Goal: Task Accomplishment & Management: Use online tool/utility

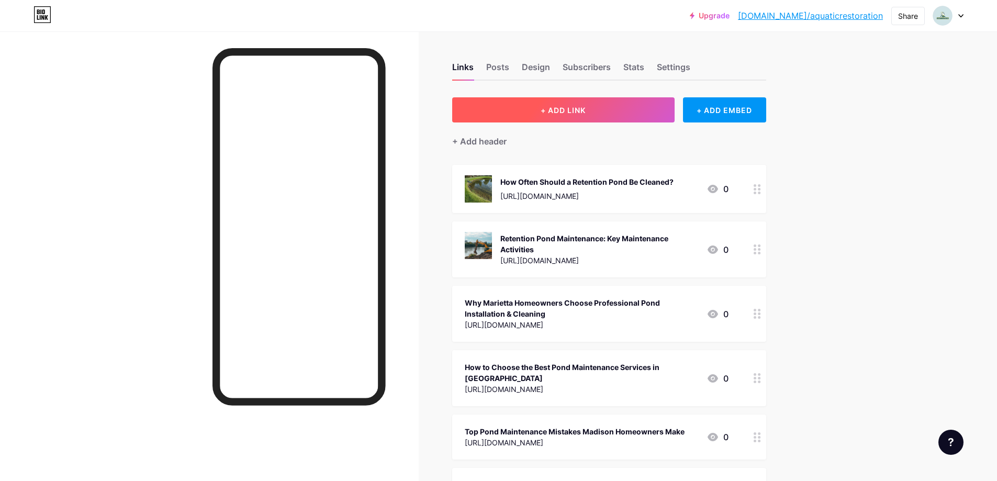
click at [532, 113] on button "+ ADD LINK" at bounding box center [563, 109] width 222 height 25
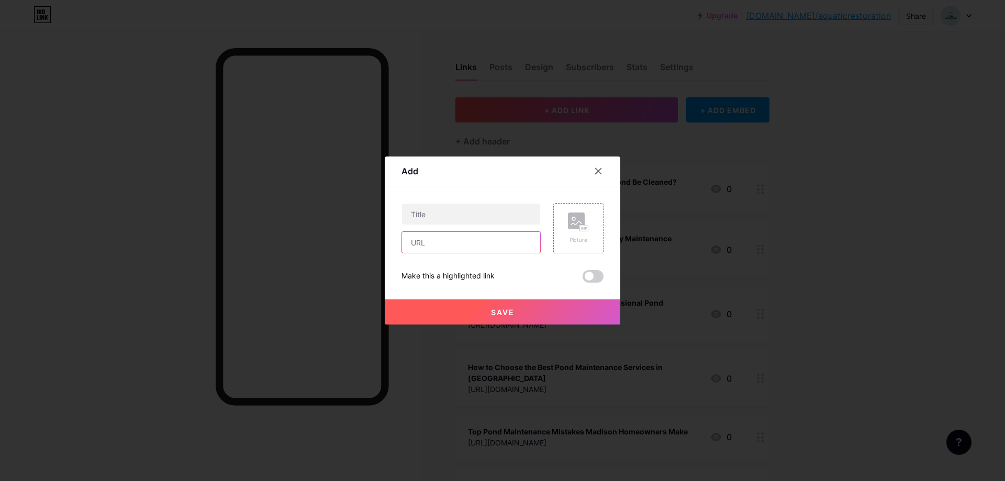
click at [475, 243] on input "text" at bounding box center [471, 242] width 138 height 21
paste input "[URL][DOMAIN_NAME]"
type input "[URL][DOMAIN_NAME]"
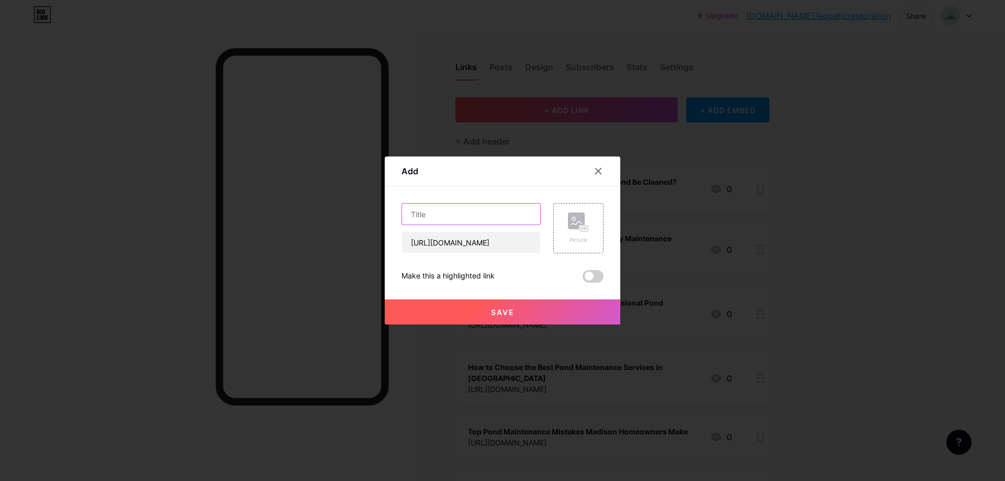
click at [449, 211] on input "text" at bounding box center [471, 214] width 138 height 21
paste input "Is It Good or Bad to Live Near a Retention Pond? (Pros & Cons Explained)"
paste input "text"
type input "Is It Good or Bad to Live Near a Retention Pond? (Pros & Cons Explained)"
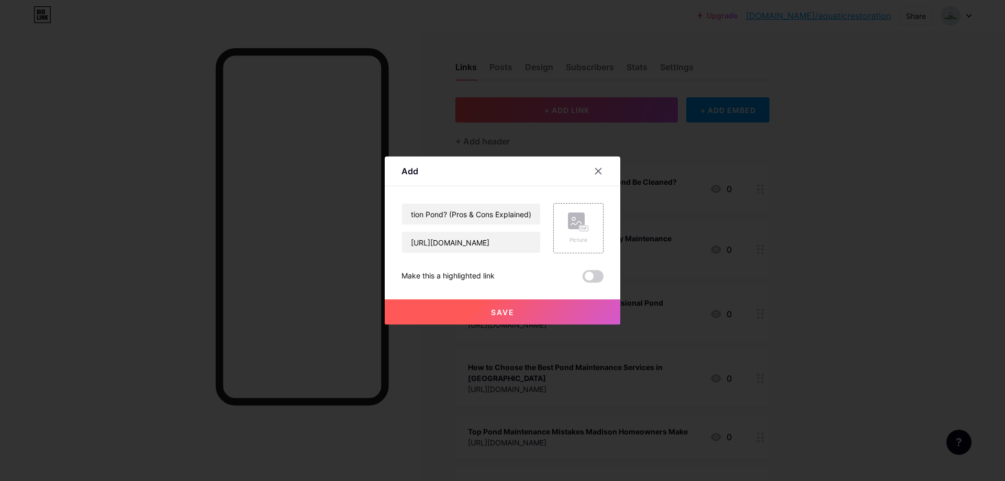
click at [591, 279] on span at bounding box center [593, 276] width 21 height 13
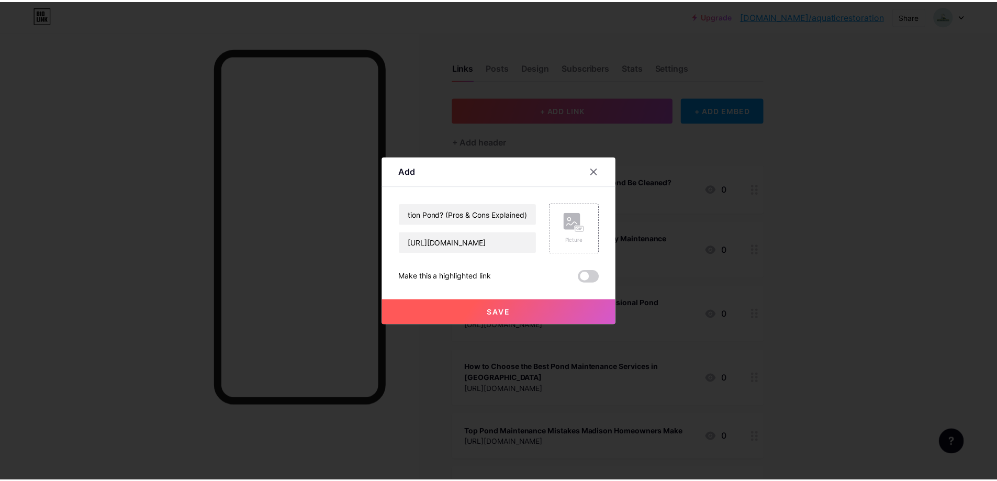
scroll to position [0, 0]
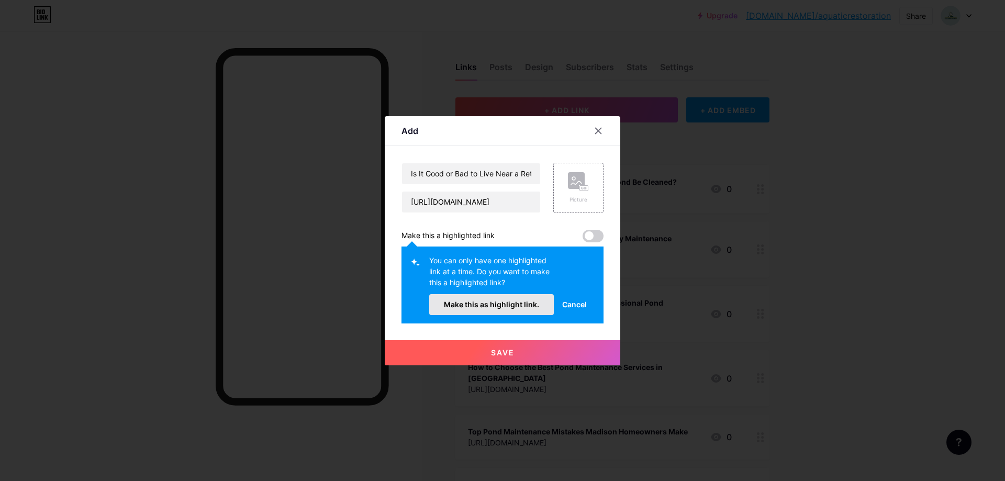
click at [523, 306] on span "Make this as highlight link." at bounding box center [491, 304] width 95 height 9
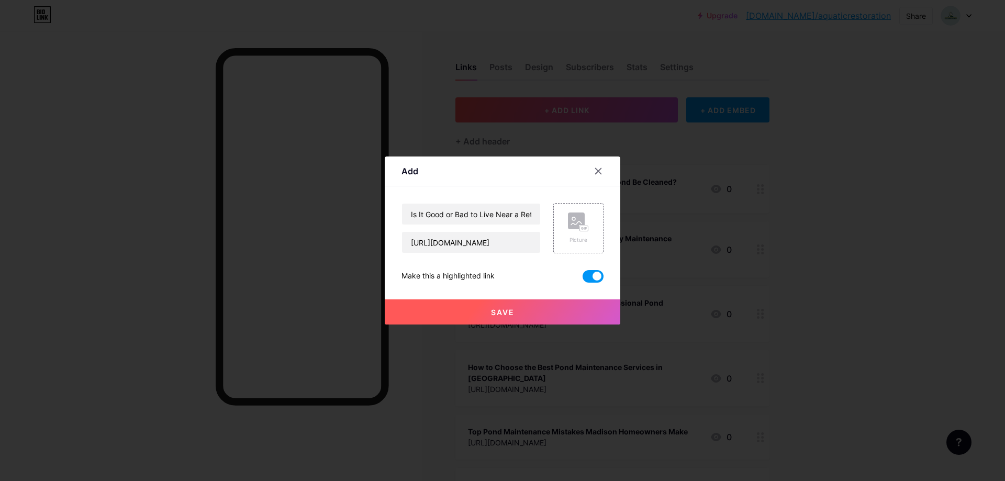
click at [596, 184] on div "Add" at bounding box center [503, 174] width 236 height 25
drag, startPoint x: 587, startPoint y: 199, endPoint x: 587, endPoint y: 209, distance: 9.9
click at [587, 202] on div "Content YouTube Play YouTube video without leaving your page. ADD Vimeo Play Vi…" at bounding box center [502, 234] width 202 height 96
click at [586, 219] on icon at bounding box center [578, 222] width 21 height 19
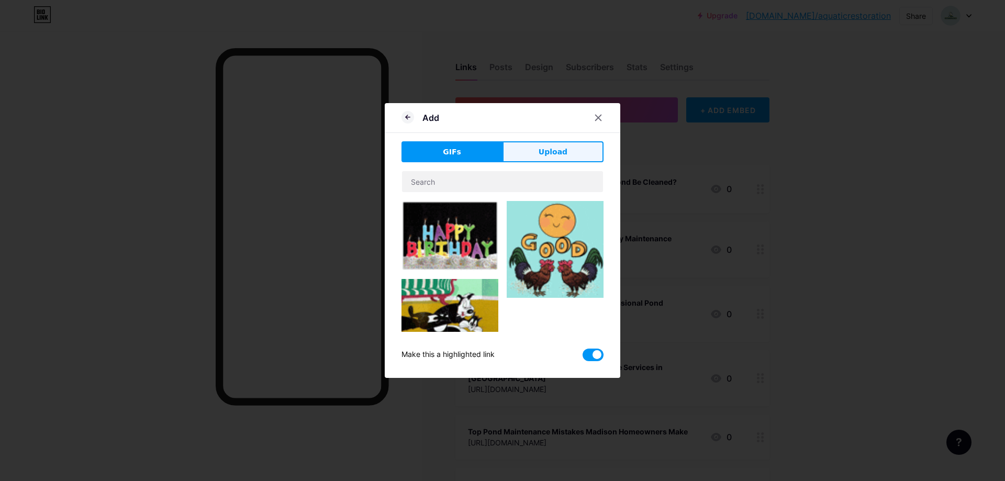
click at [527, 153] on button "Upload" at bounding box center [552, 151] width 101 height 21
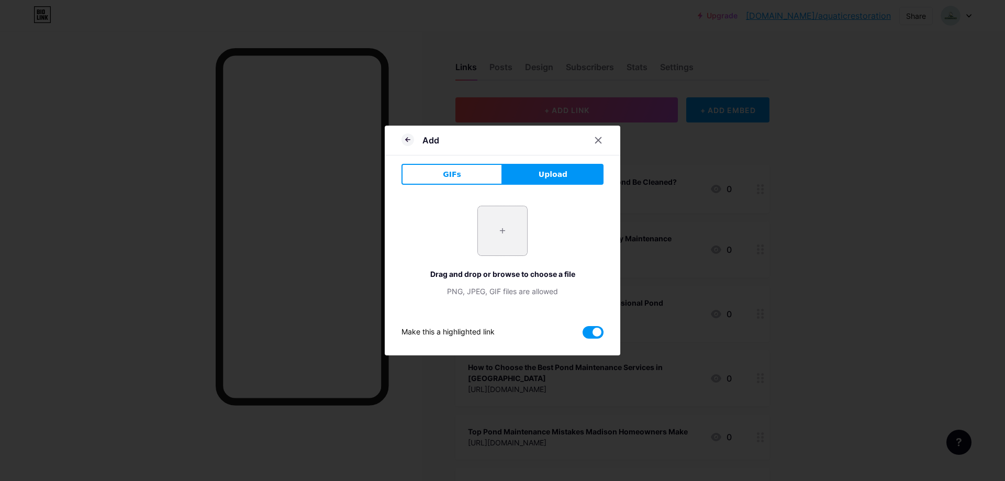
click at [494, 220] on input "file" at bounding box center [502, 230] width 49 height 49
type input "C:\fakepath\Is It Good or Bad to Live Near a Retention Pond.png"
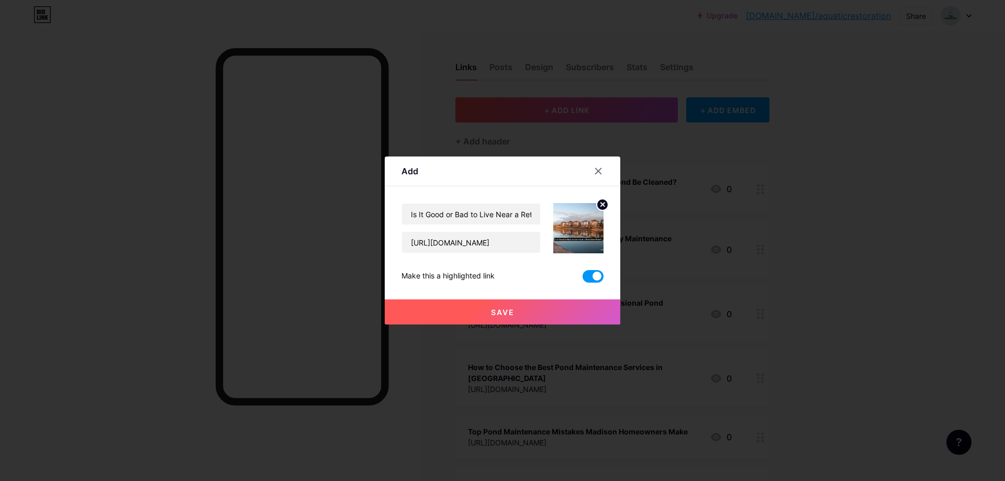
click at [532, 315] on button "Save" at bounding box center [503, 311] width 236 height 25
